Goal: Navigation & Orientation: Find specific page/section

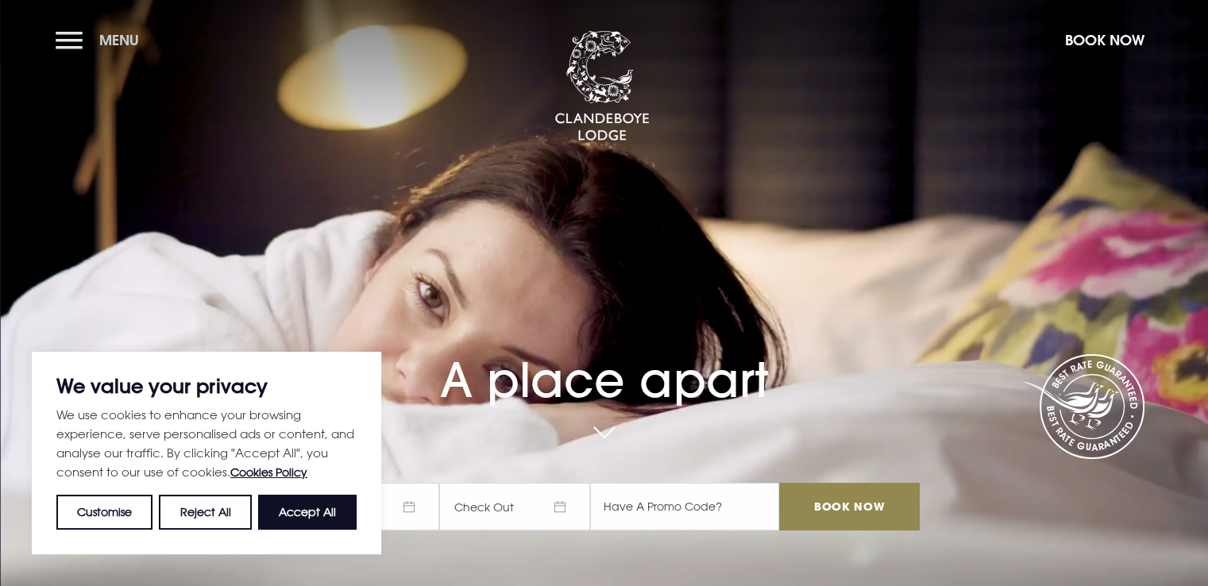
click at [64, 39] on button "Menu" at bounding box center [101, 40] width 91 height 34
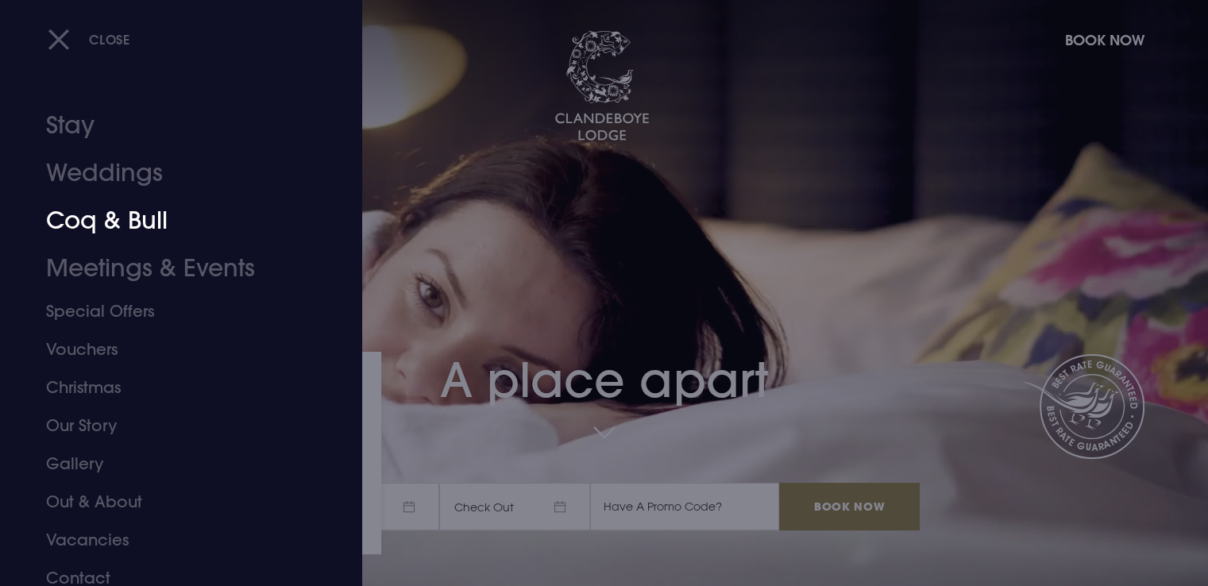
click at [117, 225] on link "Coq & Bull" at bounding box center [171, 221] width 251 height 48
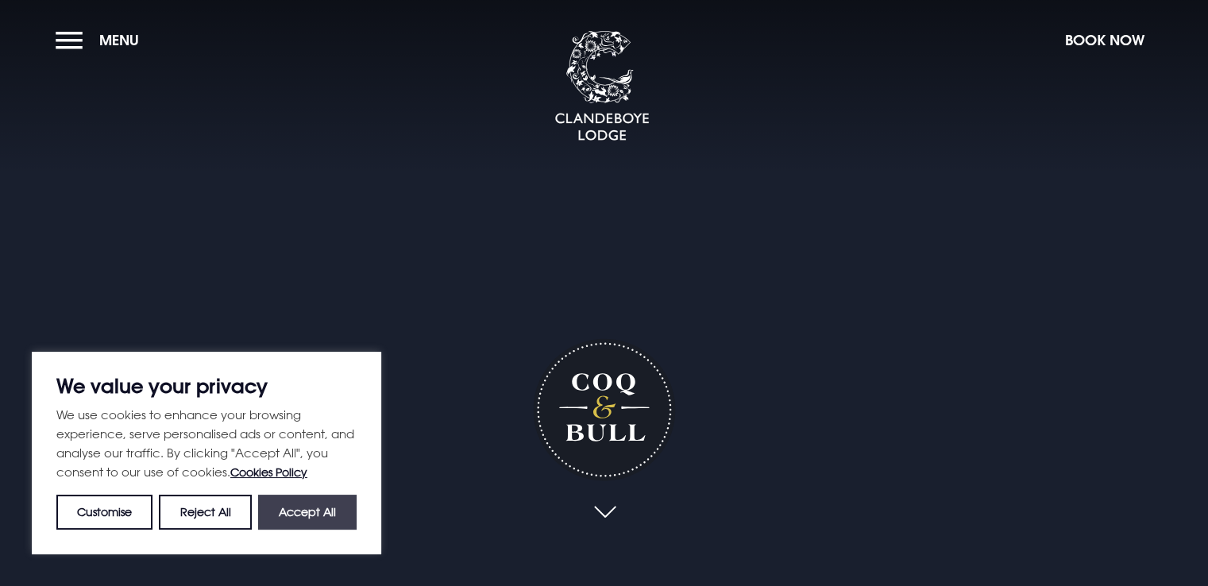
click at [308, 518] on button "Accept All" at bounding box center [307, 512] width 98 height 35
checkbox input "true"
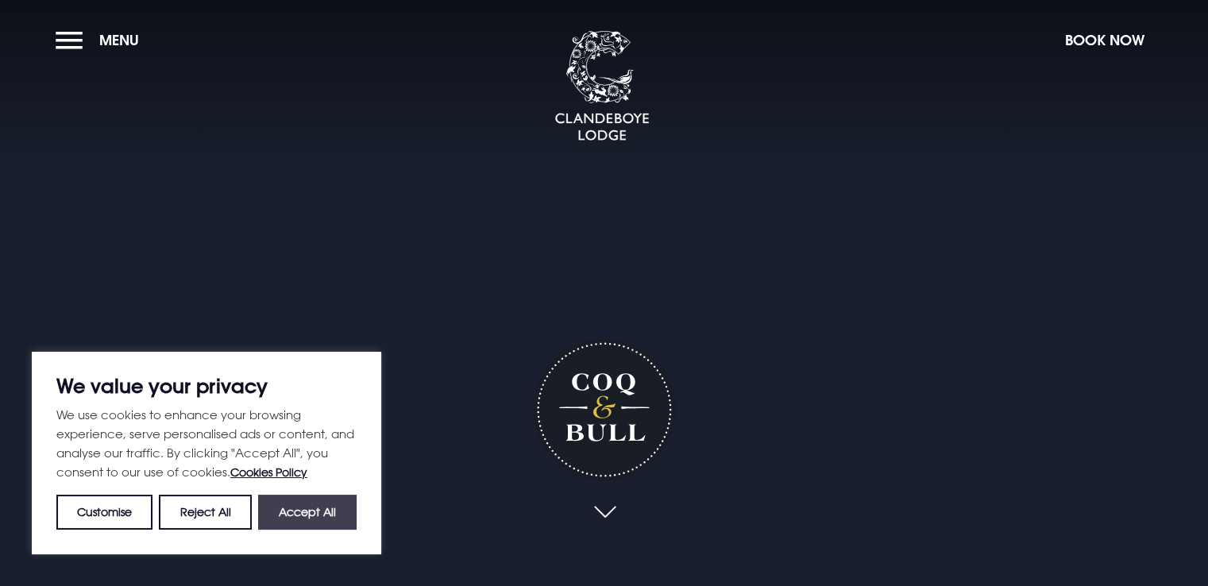
checkbox input "true"
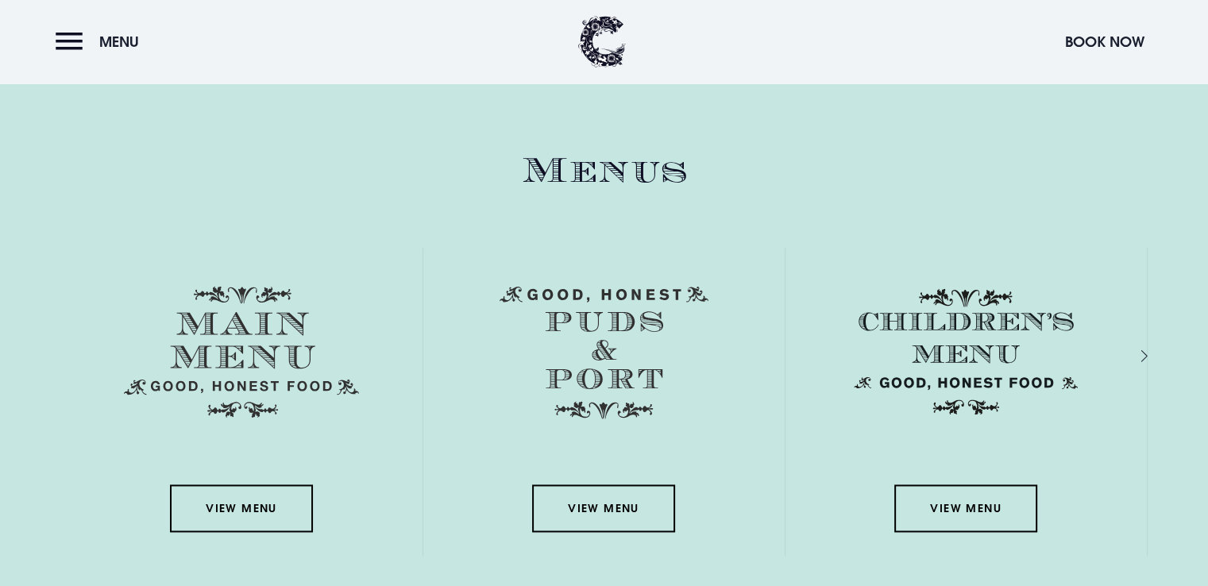
scroll to position [2223, 0]
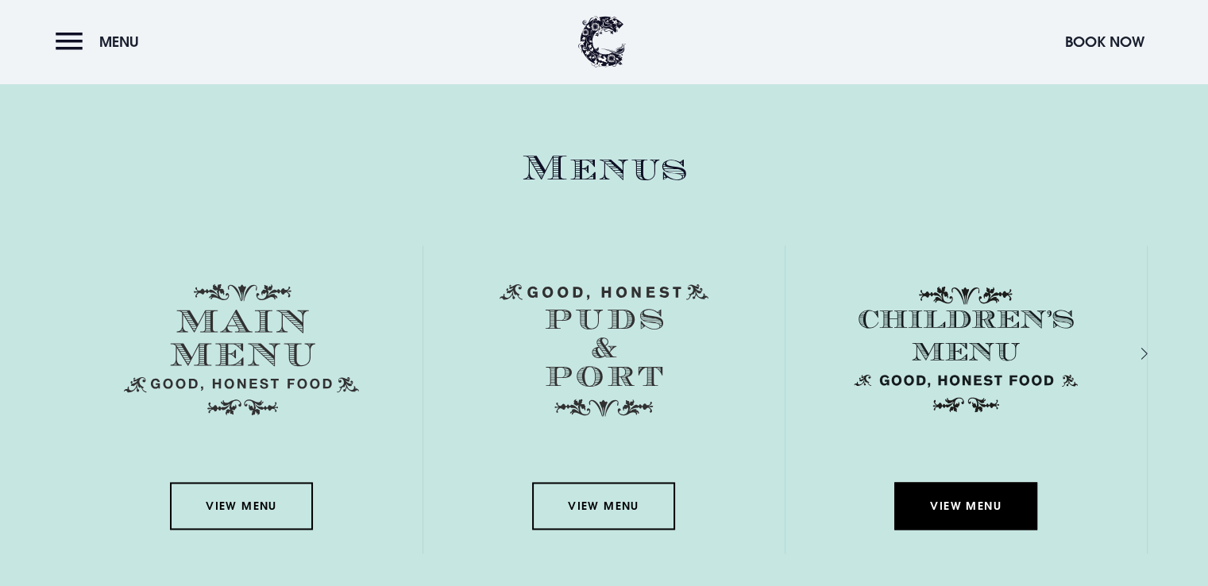
click at [981, 515] on link "View Menu" at bounding box center [965, 506] width 143 height 48
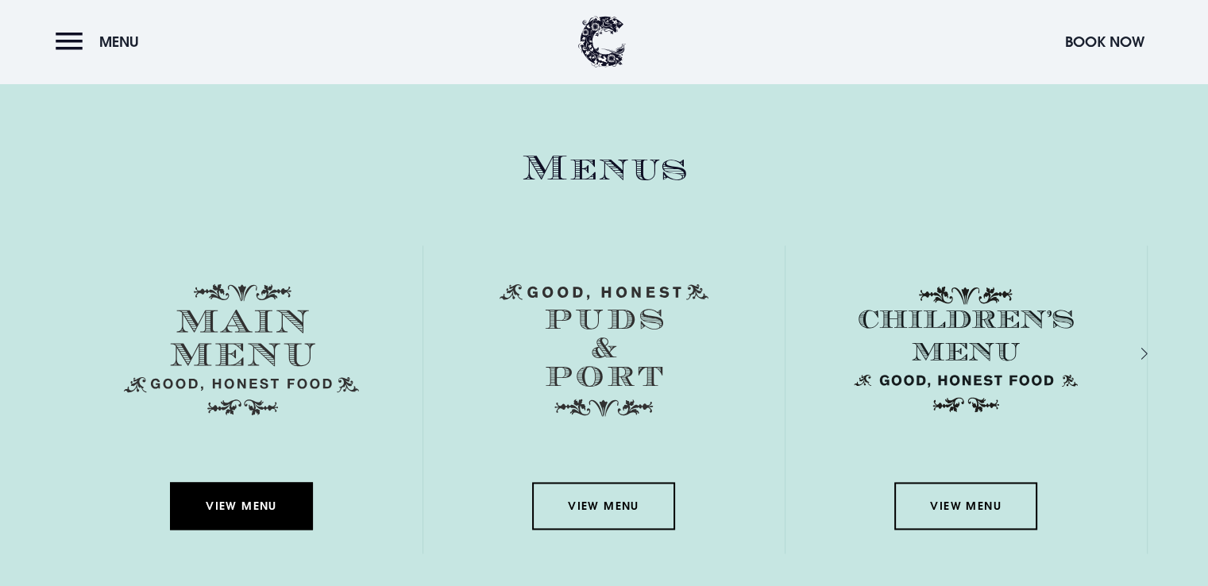
click at [264, 507] on link "View Menu" at bounding box center [241, 506] width 143 height 48
